Goal: Task Accomplishment & Management: Manage account settings

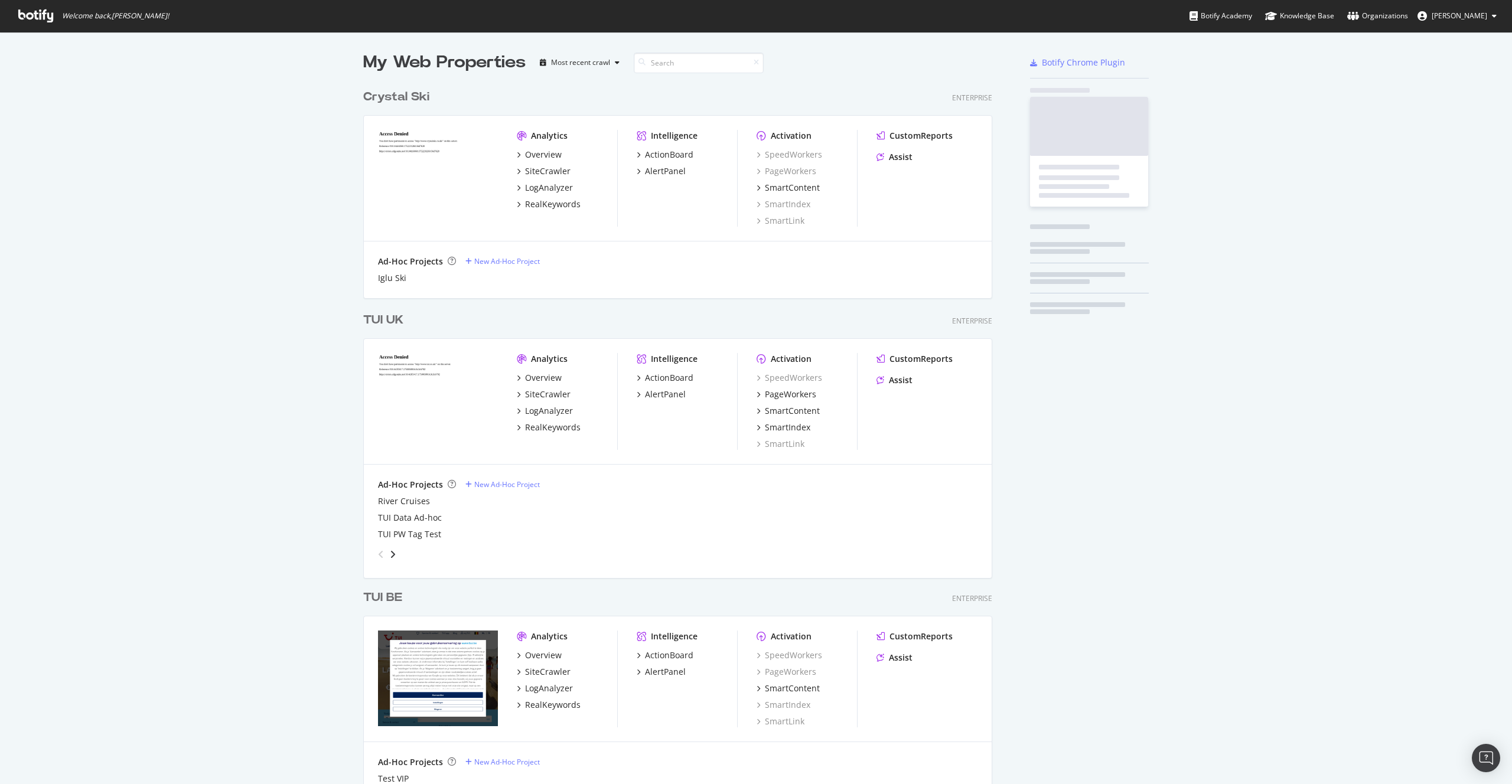
scroll to position [3625, 639]
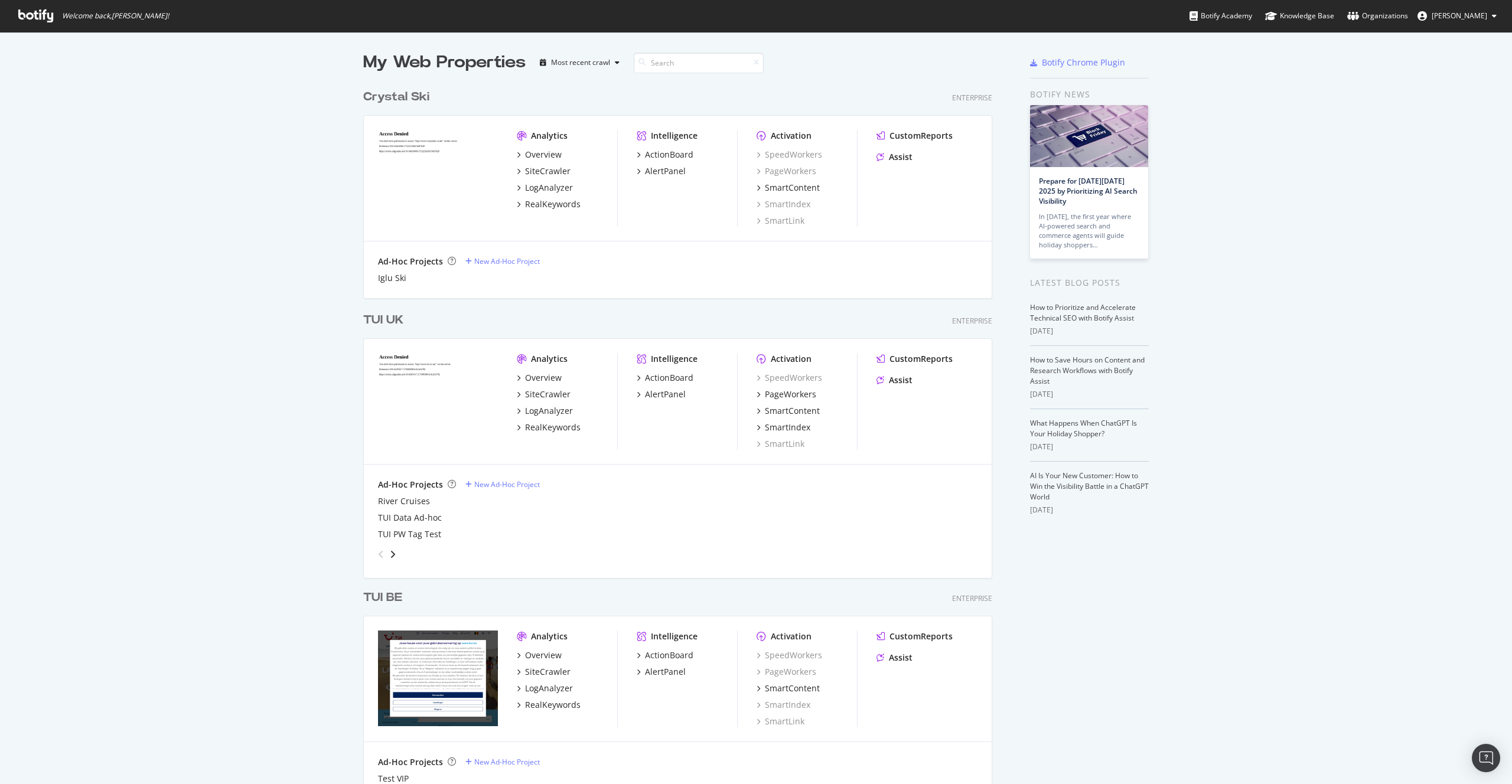
click at [1462, 22] on button "[PERSON_NAME]" at bounding box center [1457, 15] width 98 height 19
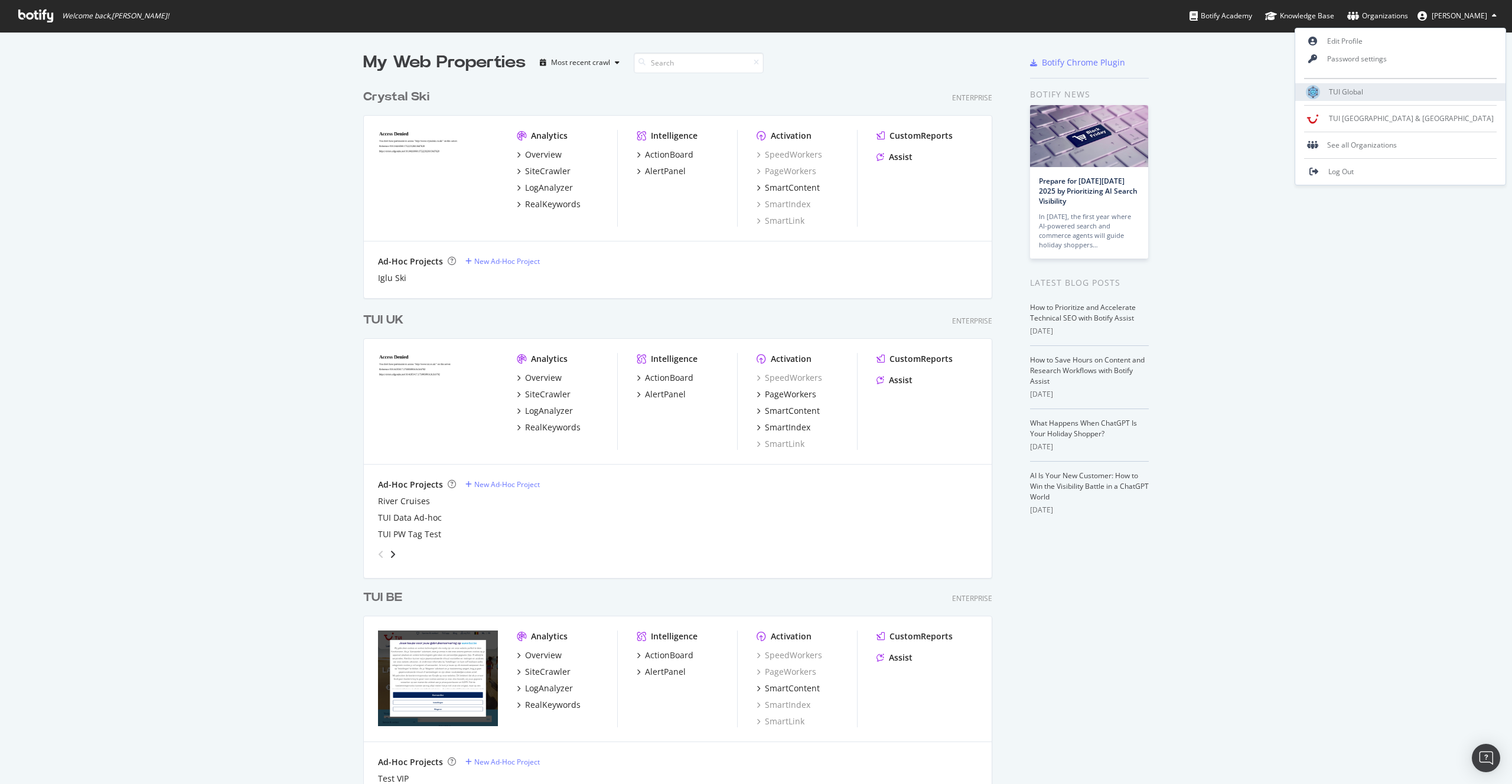
click at [1430, 98] on div "TUI Global" at bounding box center [1400, 92] width 210 height 18
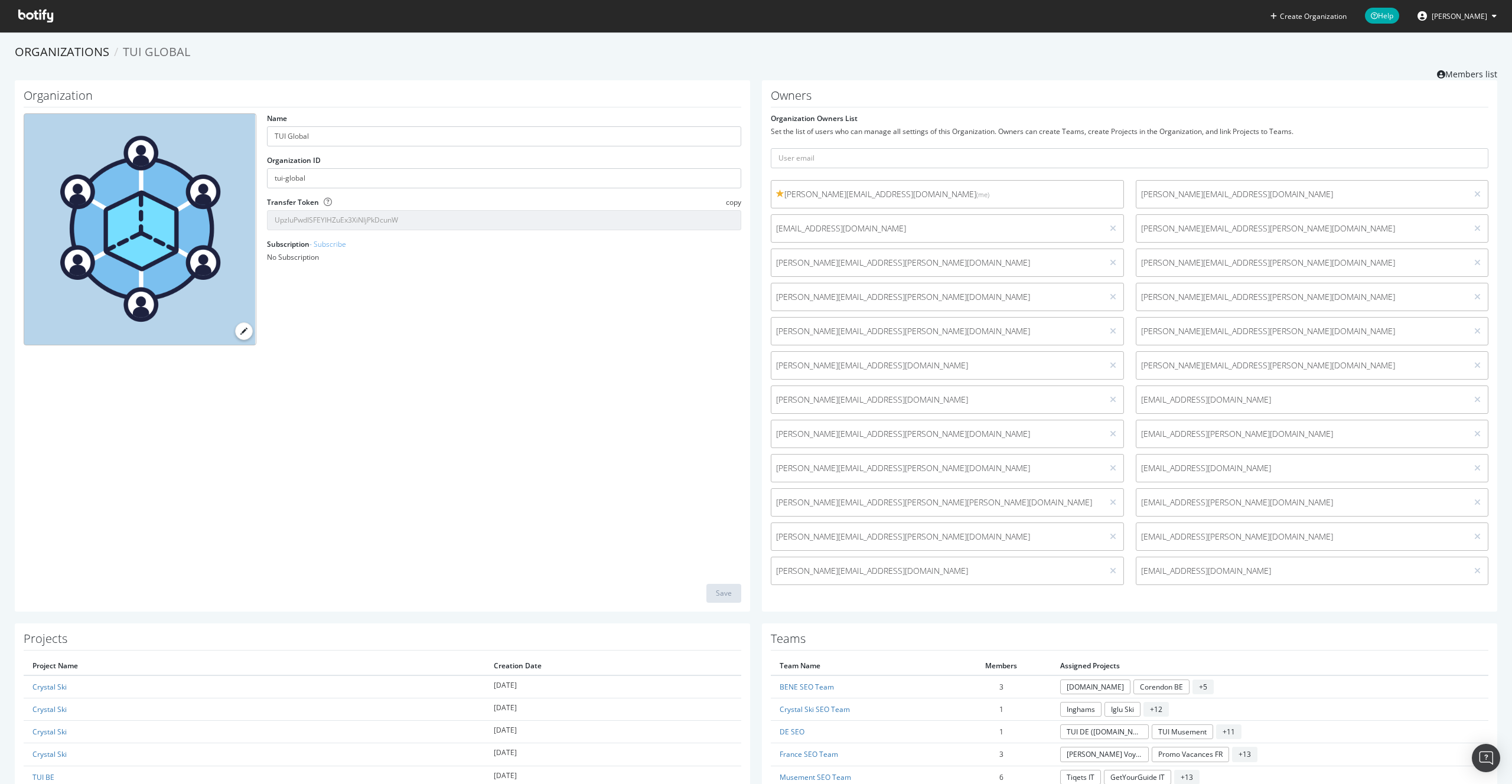
click at [1117, 570] on div at bounding box center [1113, 571] width 11 height 13
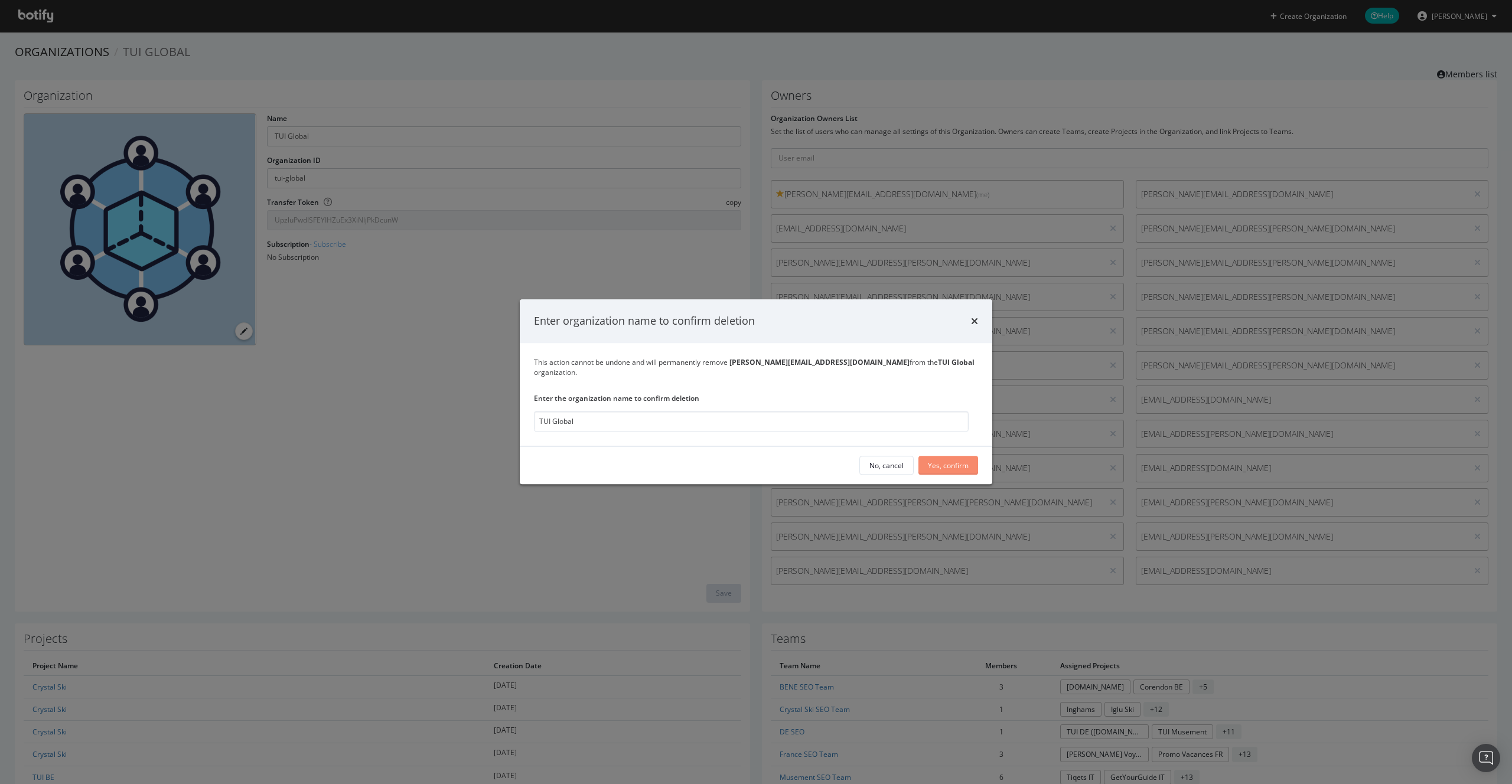
type input "TUI Global"
click at [940, 462] on div "Yes, confirm" at bounding box center [948, 466] width 41 height 10
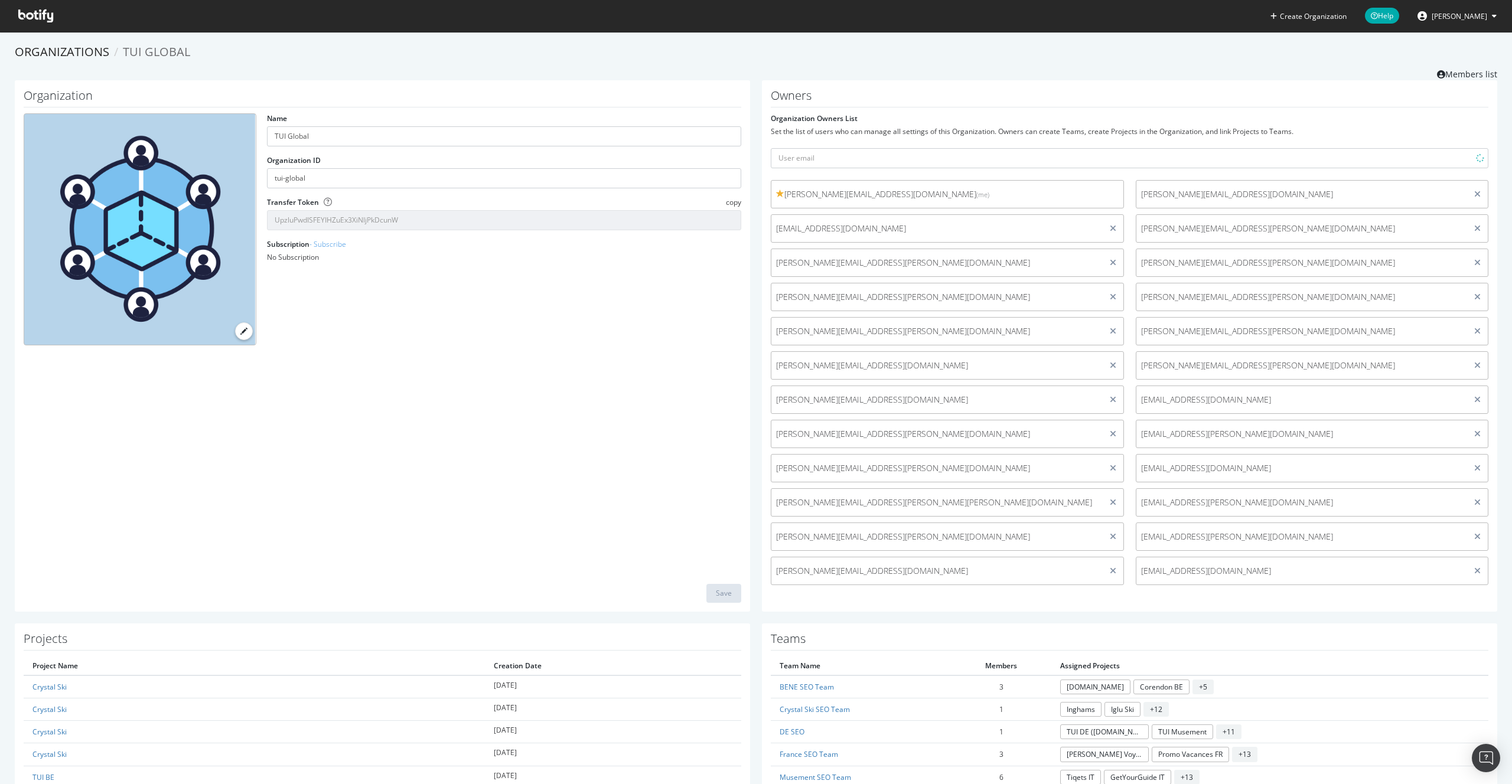
click at [1112, 226] on icon at bounding box center [1113, 228] width 6 height 8
click at [1111, 229] on icon at bounding box center [1113, 228] width 6 height 8
click at [863, 579] on div "Maria.White@tui.co.uk" at bounding box center [947, 571] width 353 height 28
click at [1112, 229] on icon at bounding box center [1113, 228] width 6 height 8
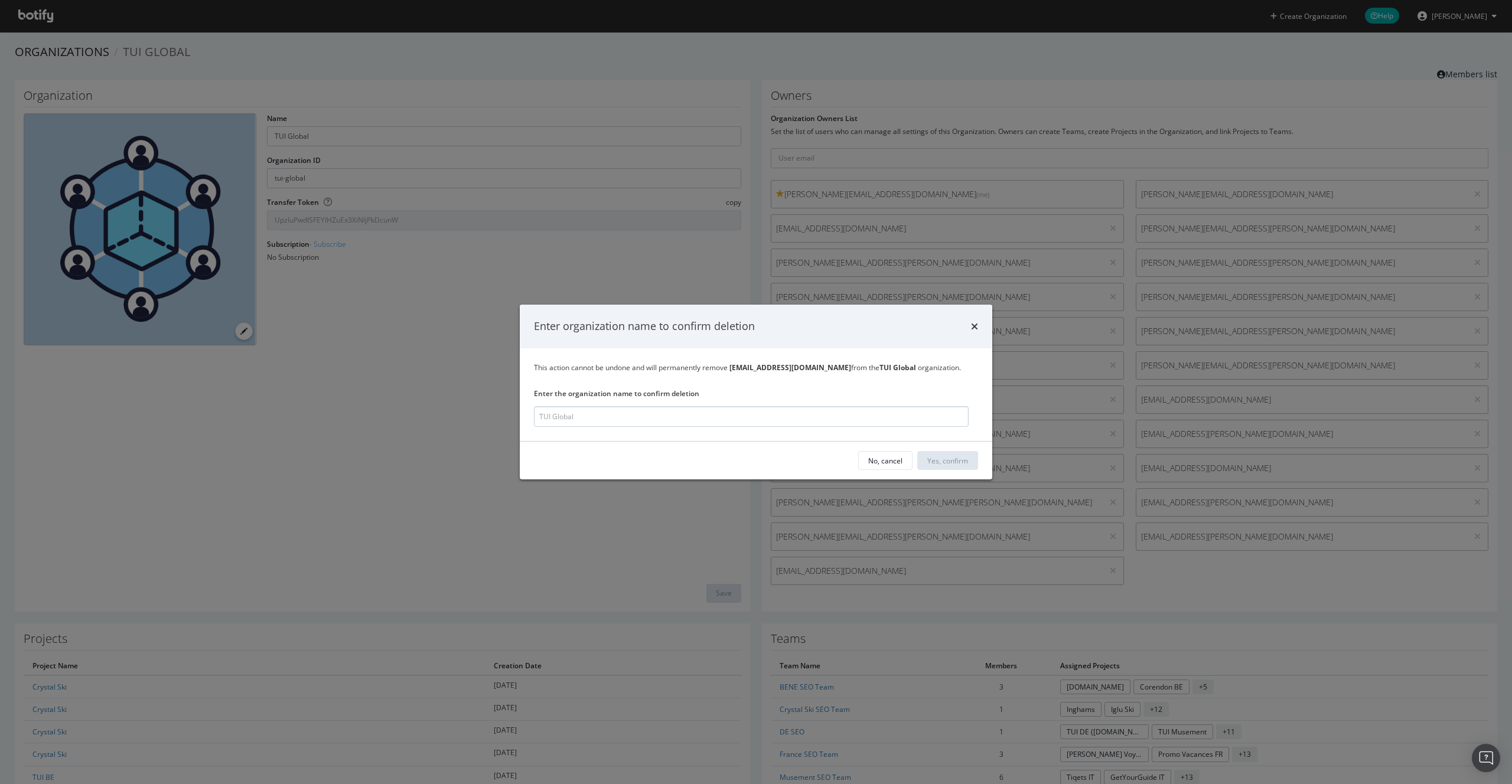
click at [685, 414] on input "modal" at bounding box center [751, 416] width 435 height 20
type input "TUI Global"
click at [958, 459] on div "Yes, confirm" at bounding box center [948, 460] width 41 height 10
